Goal: Transaction & Acquisition: Purchase product/service

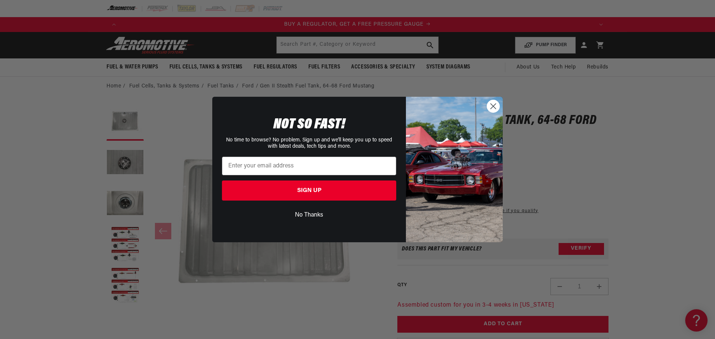
click at [491, 106] on circle "Close dialog" at bounding box center [493, 106] width 12 height 12
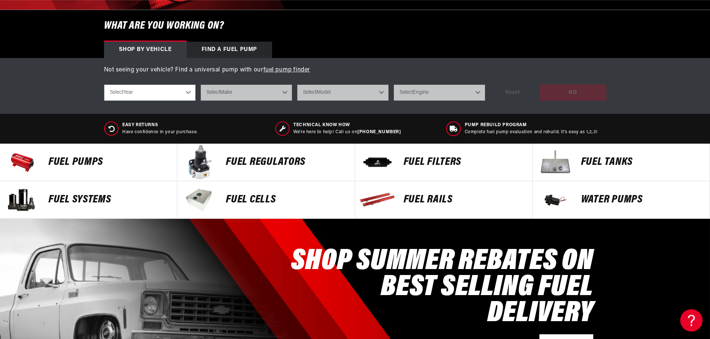
scroll to position [0, 472]
click at [595, 158] on p "Fuel Tanks" at bounding box center [641, 162] width 121 height 11
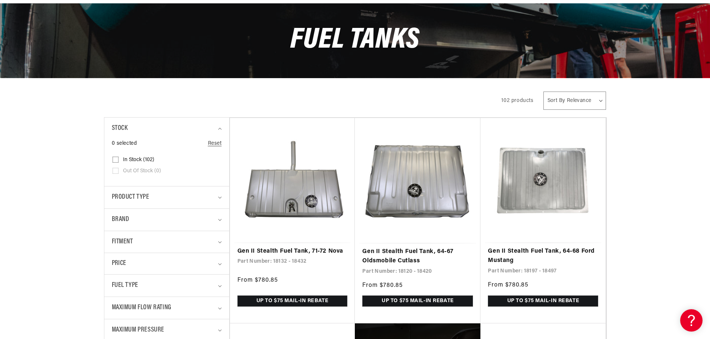
scroll to position [112, 0]
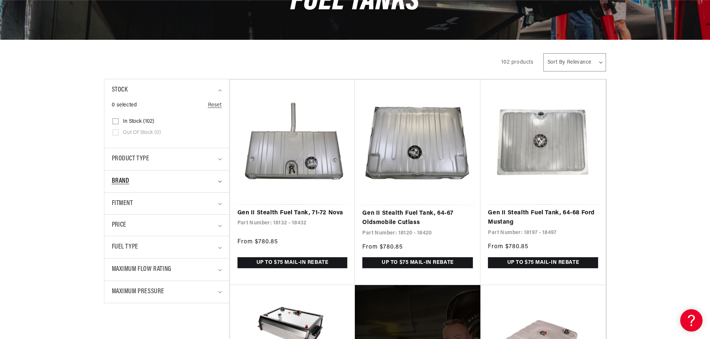
click at [214, 181] on div "Brand" at bounding box center [164, 181] width 104 height 11
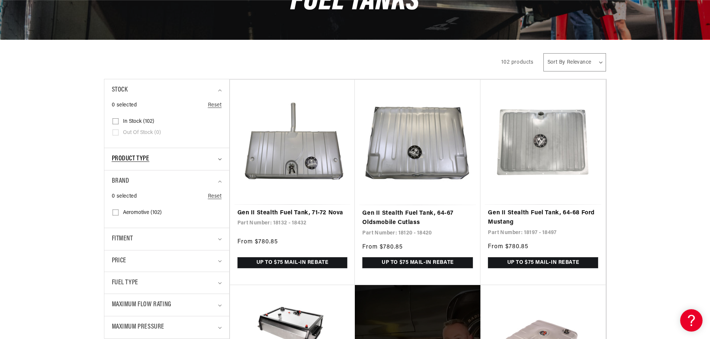
click at [218, 158] on summary "Product type" at bounding box center [167, 159] width 110 height 22
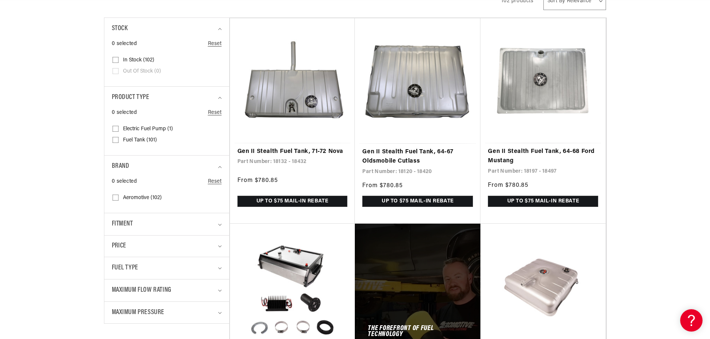
scroll to position [186, 0]
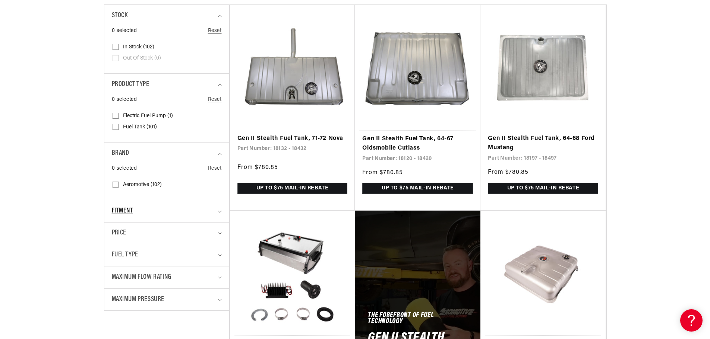
click at [219, 212] on icon "Fitment (0 selected)" at bounding box center [219, 212] width 3 height 2
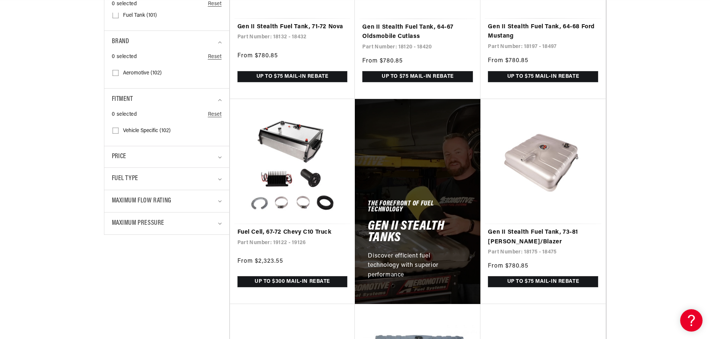
scroll to position [0, 0]
click at [143, 129] on span "Vehicle Specific (102)" at bounding box center [147, 131] width 48 height 7
click at [118, 129] on input "Vehicle Specific (102) Vehicle Specific (102 products)" at bounding box center [116, 132] width 6 height 6
checkbox input "true"
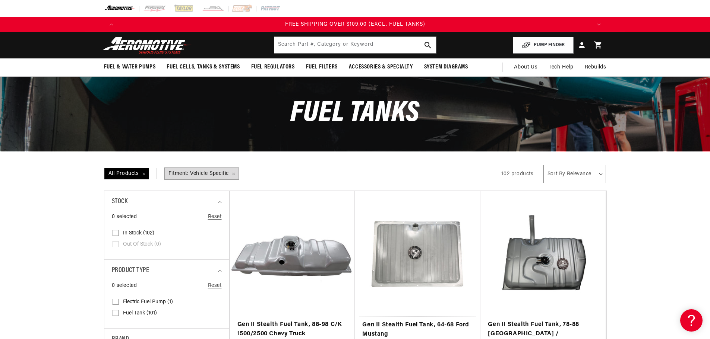
click at [192, 175] on span "Fitment: Vehicle Specific Remove filter" at bounding box center [202, 173] width 74 height 11
click at [592, 173] on select "Sort By Relevance Sort By Price, Low to High Sort By Price, High to Low" at bounding box center [574, 174] width 63 height 18
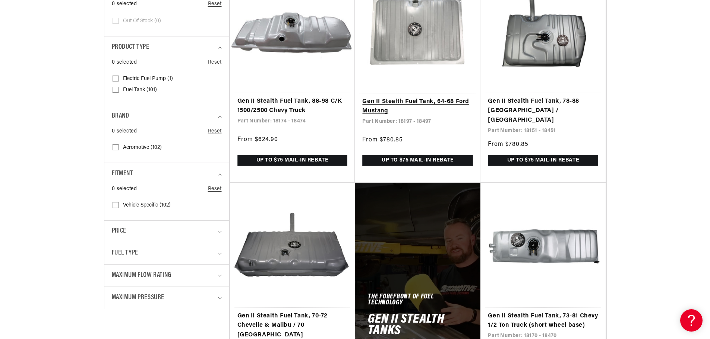
click at [409, 100] on link "Gen II Stealth Fuel Tank, 64-68 Ford Mustang" at bounding box center [417, 106] width 111 height 19
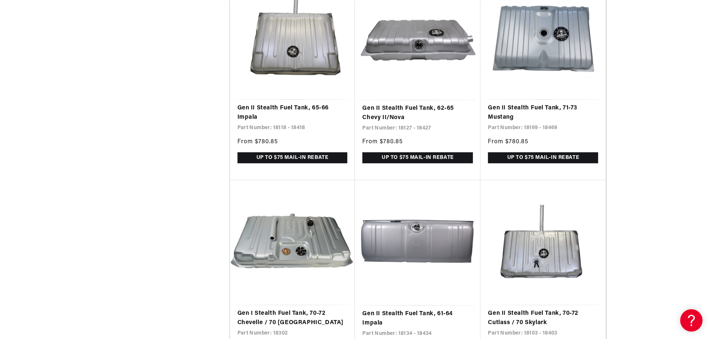
scroll to position [0, 471]
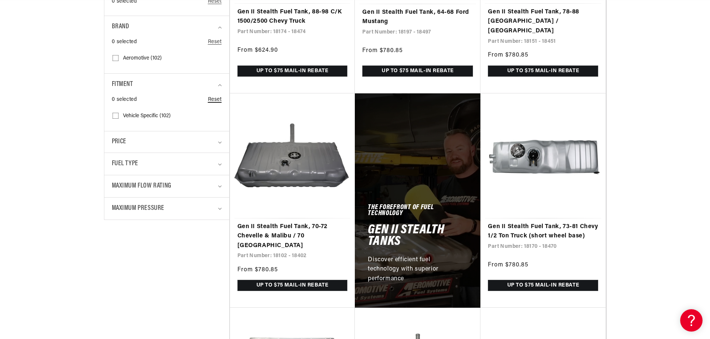
click at [214, 98] on link "Reset" at bounding box center [215, 100] width 14 height 8
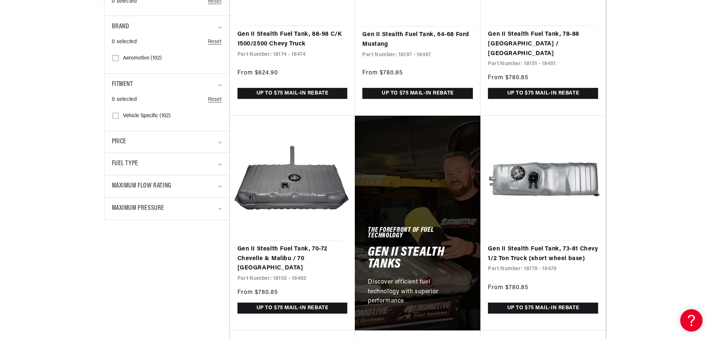
drag, startPoint x: 218, startPoint y: 86, endPoint x: 223, endPoint y: 83, distance: 6.2
click at [219, 86] on summary "Fitment" at bounding box center [167, 85] width 110 height 22
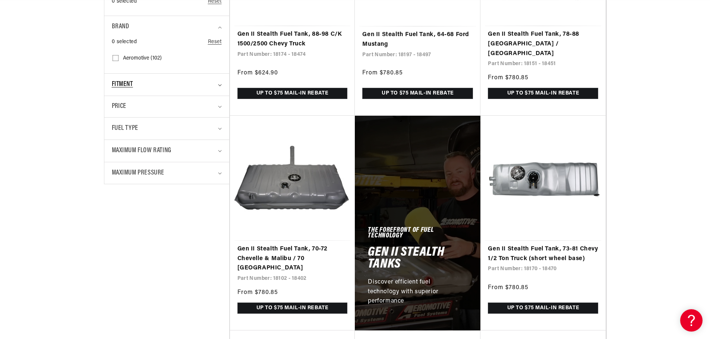
click at [219, 85] on icon "Fitment (0 selected)" at bounding box center [219, 85] width 3 height 2
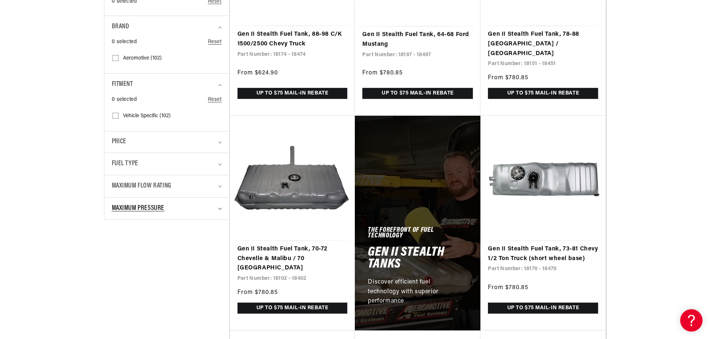
click at [220, 209] on icon "Maximum Pressure (0 selected)" at bounding box center [219, 209] width 3 height 2
click at [216, 186] on summary "Maximum Flow Rating" at bounding box center [167, 186] width 110 height 22
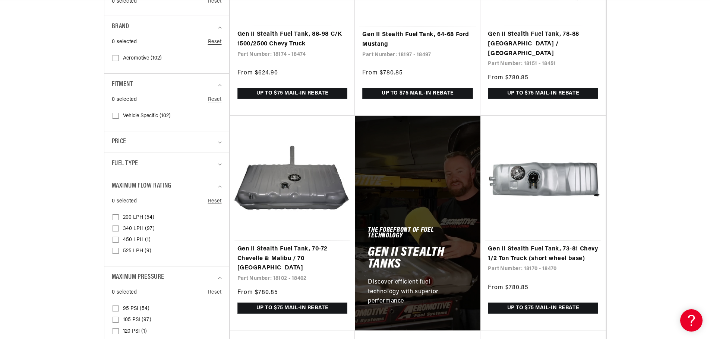
click at [117, 218] on input "200 LPH (54) 200 LPH (54 products)" at bounding box center [116, 219] width 6 height 6
checkbox input "true"
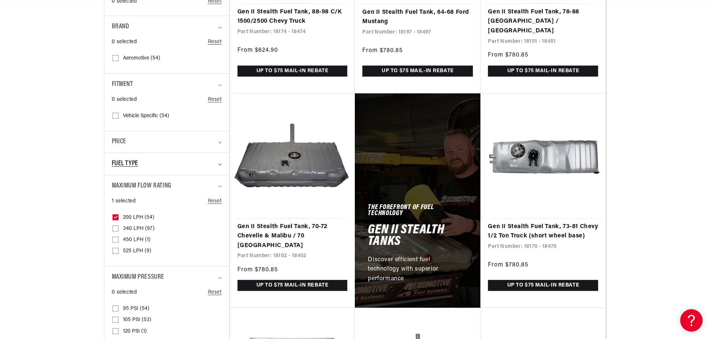
click at [122, 167] on span "Fuel Type" at bounding box center [125, 164] width 26 height 11
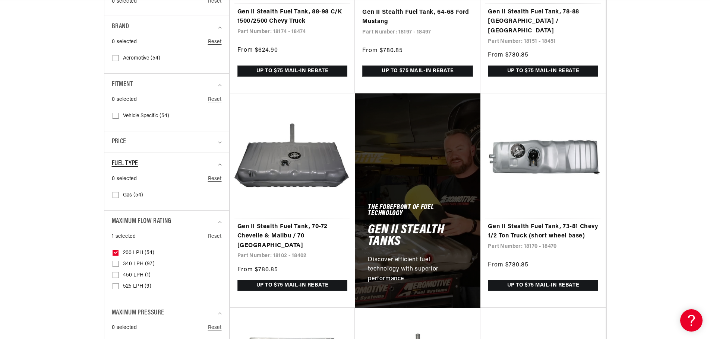
click at [122, 167] on span "Fuel Type" at bounding box center [125, 164] width 26 height 11
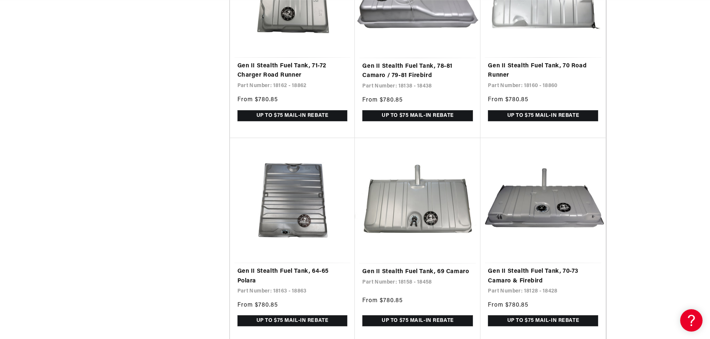
scroll to position [1203, 0]
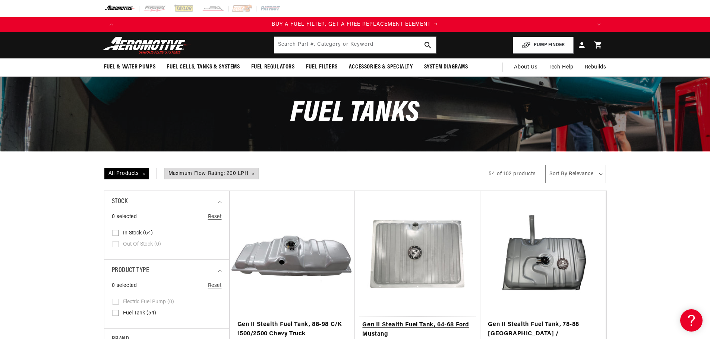
click at [406, 324] on link "Gen II Stealth Fuel Tank, 64-68 Ford Mustang" at bounding box center [417, 330] width 111 height 19
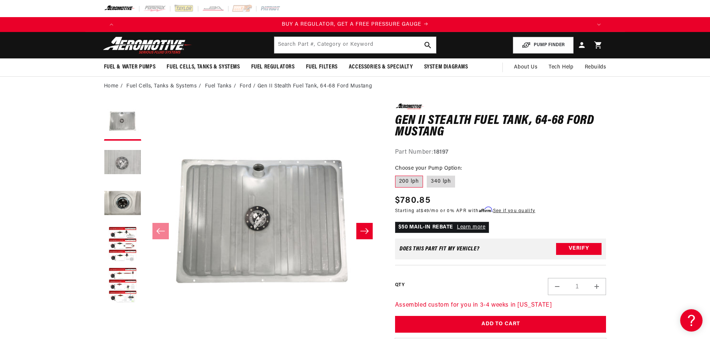
click at [119, 157] on button "Load image 2 in gallery view" at bounding box center [122, 163] width 37 height 37
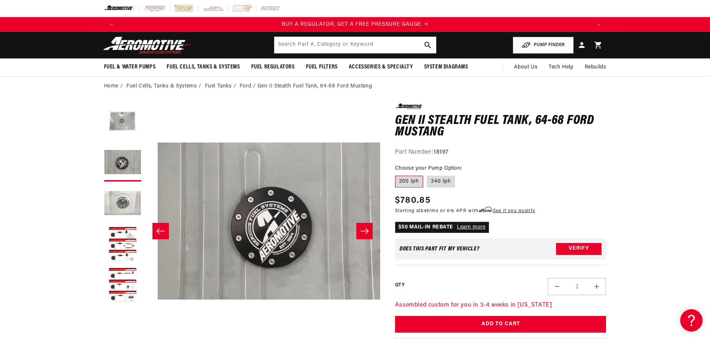
scroll to position [0, 235]
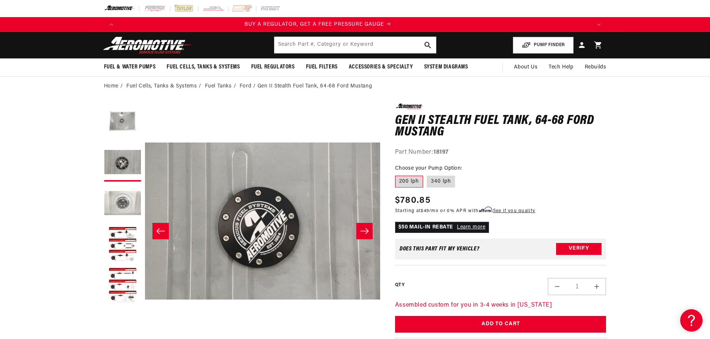
click at [121, 202] on button "Load image 3 in gallery view" at bounding box center [122, 204] width 37 height 37
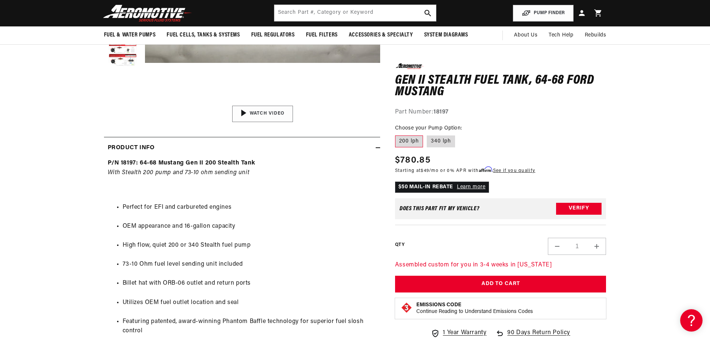
scroll to position [224, 0]
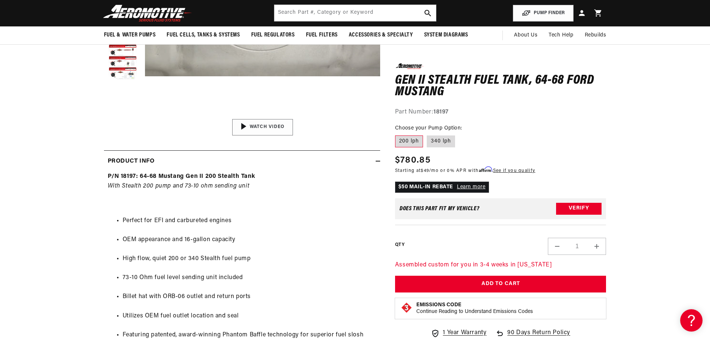
click at [242, 125] on div "01:47" at bounding box center [262, 127] width 113 height 63
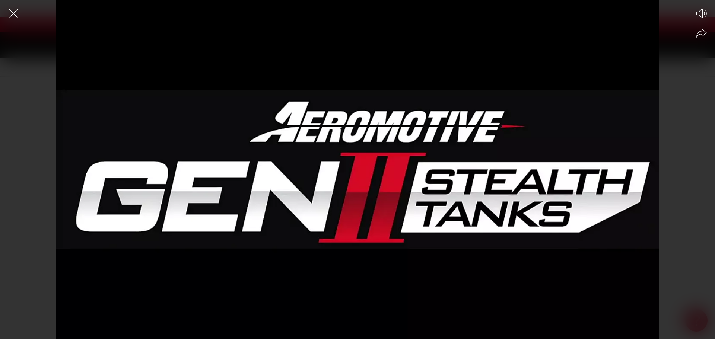
scroll to position [0, 945]
click at [180, 297] on div at bounding box center [357, 182] width 715 height 313
drag, startPoint x: 164, startPoint y: 331, endPoint x: 154, endPoint y: 308, distance: 25.0
click at [164, 329] on div at bounding box center [357, 182] width 715 height 313
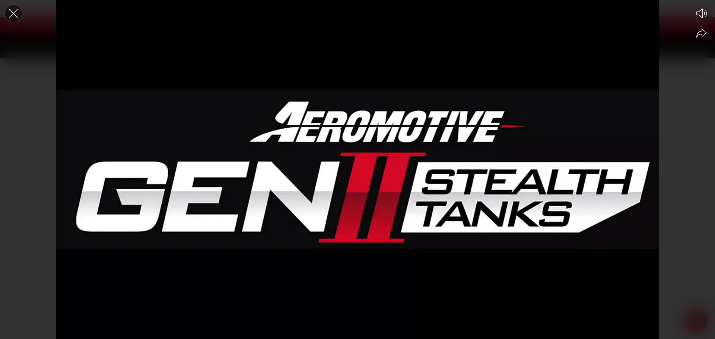
click at [12, 10] on icon "Close the video player" at bounding box center [13, 13] width 16 height 16
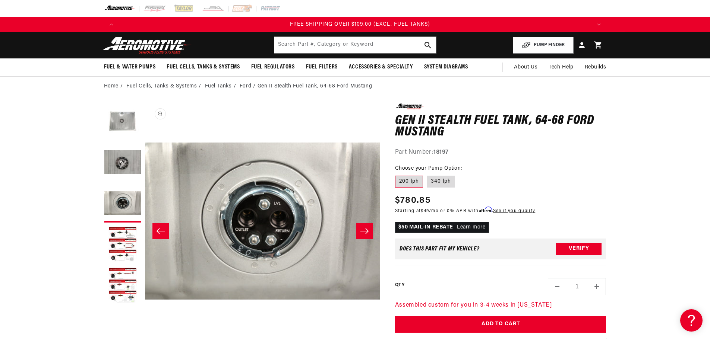
scroll to position [0, 1417]
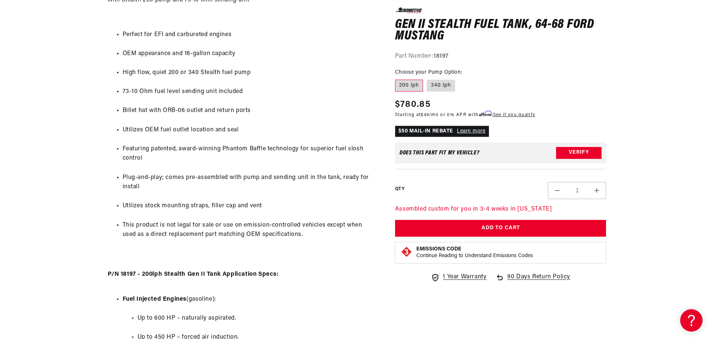
scroll to position [0, 1417]
drag, startPoint x: 224, startPoint y: 149, endPoint x: 299, endPoint y: 146, distance: 74.5
click at [299, 146] on li "Featuring patented, award-winning Phantom Baffle technology for superior fuel s…" at bounding box center [250, 154] width 254 height 19
copy li "Phantom Baffle technology"
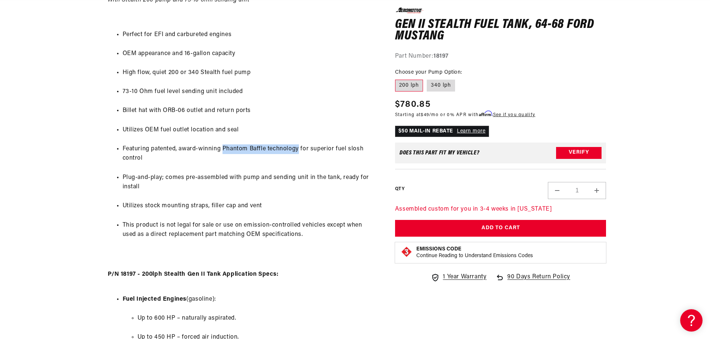
scroll to position [0, 401]
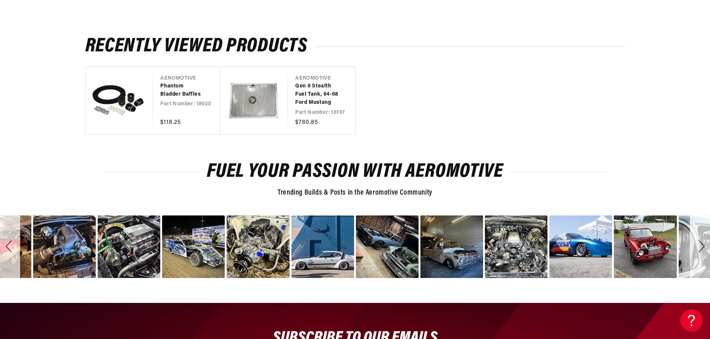
scroll to position [0, 1417]
click at [310, 96] on link "Gen II Stealth Fuel Tank, 64-68 Ford Mustang" at bounding box center [317, 94] width 45 height 25
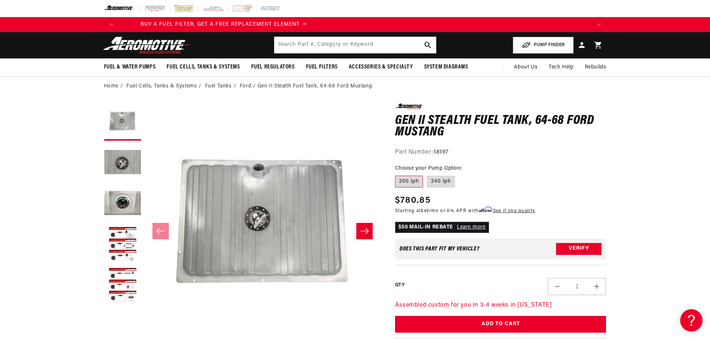
scroll to position [0, 858]
